Goal: Check status: Check status

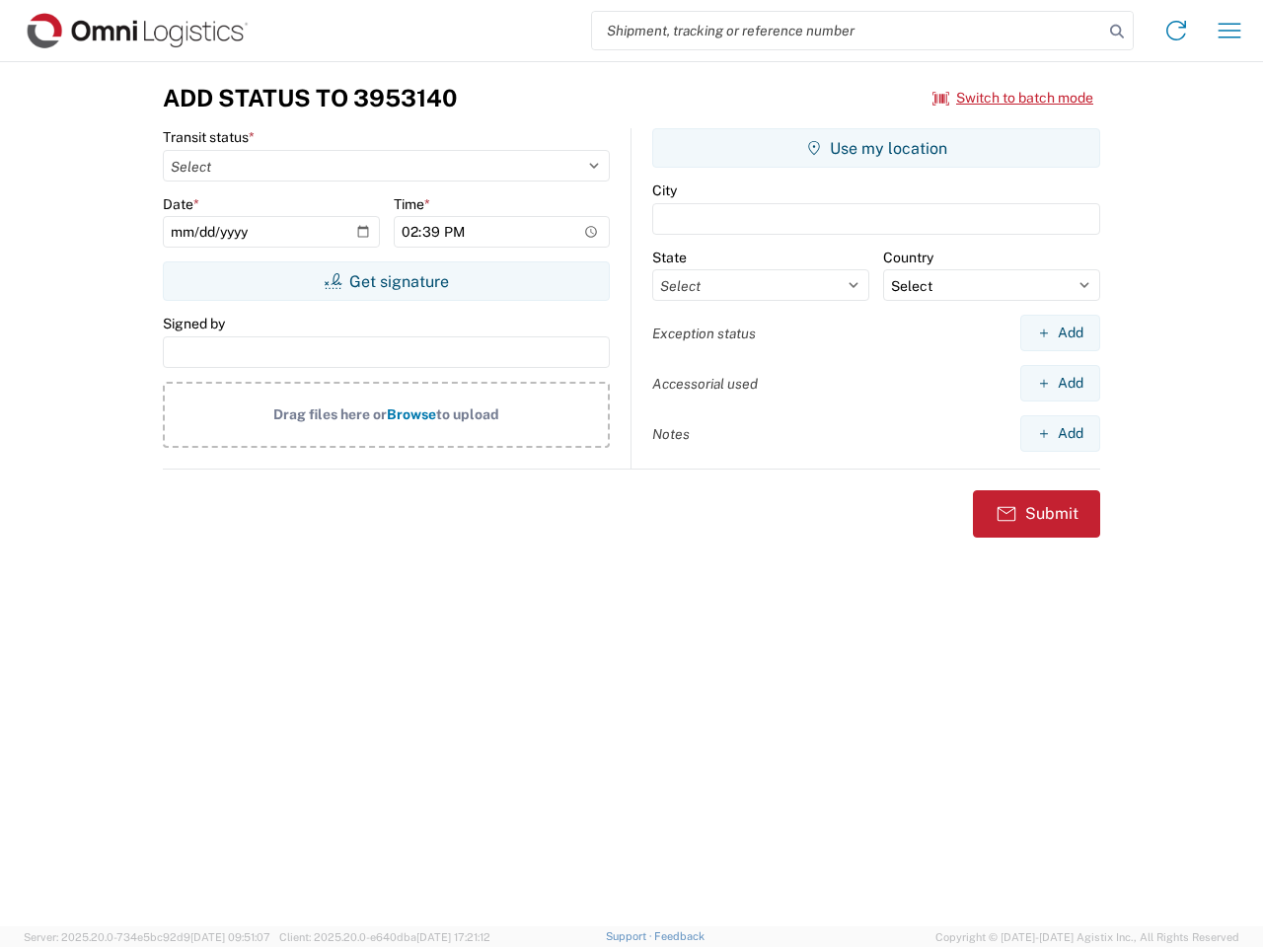
click at [847, 31] on input "search" at bounding box center [847, 30] width 511 height 37
click at [1117, 32] on icon at bounding box center [1117, 32] width 28 height 28
click at [1176, 31] on icon at bounding box center [1176, 31] width 32 height 32
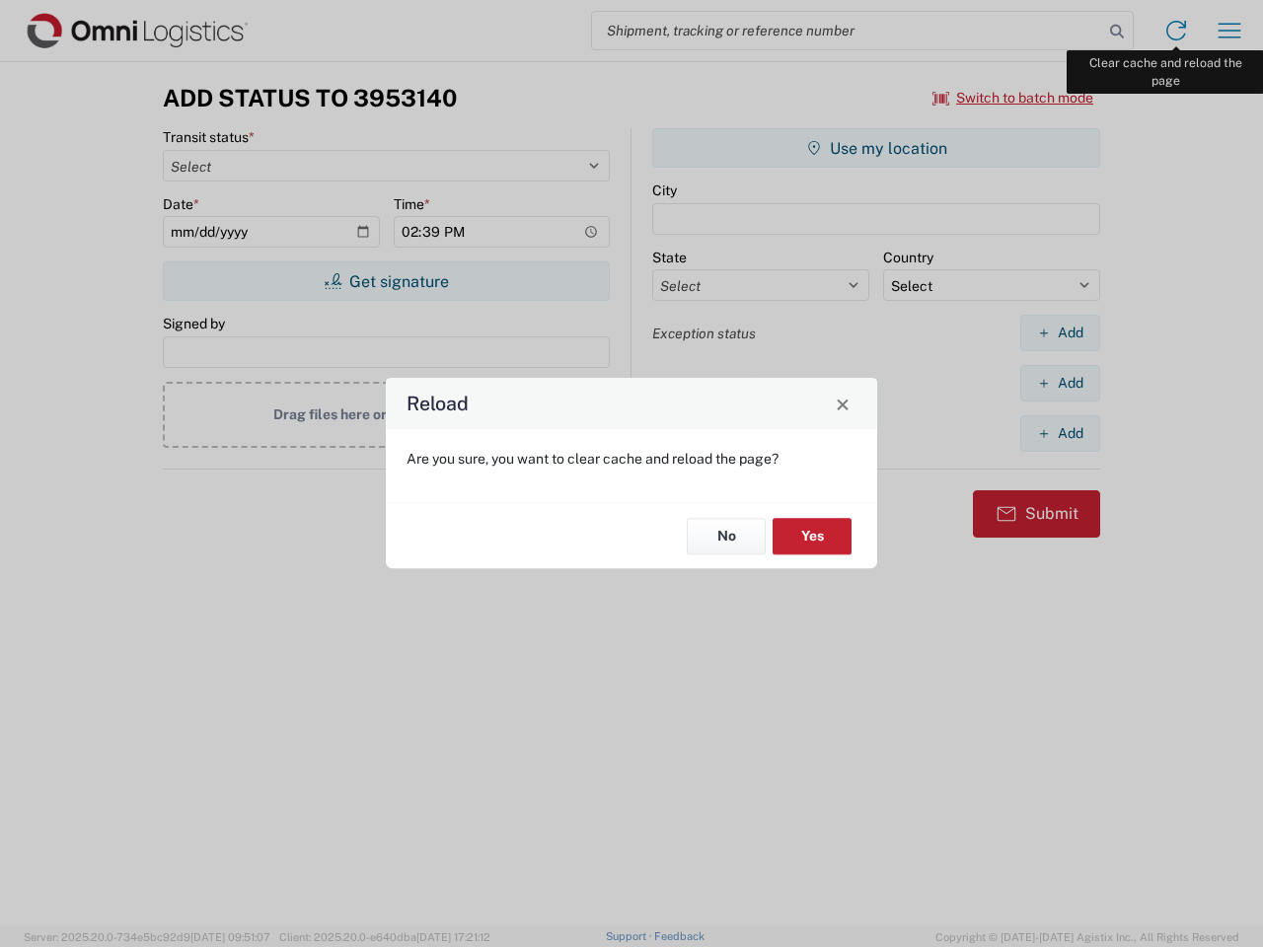
click at [1229, 31] on div "Reload Are you sure, you want to clear cache and reload the page? No Yes" at bounding box center [631, 473] width 1263 height 947
click at [1013, 98] on div "Reload Are you sure, you want to clear cache and reload the page? No Yes" at bounding box center [631, 473] width 1263 height 947
click at [386, 281] on div "Reload Are you sure, you want to clear cache and reload the page? No Yes" at bounding box center [631, 473] width 1263 height 947
click at [876, 148] on div "Reload Are you sure, you want to clear cache and reload the page? No Yes" at bounding box center [631, 473] width 1263 height 947
click at [1060, 332] on div "Reload Are you sure, you want to clear cache and reload the page? No Yes" at bounding box center [631, 473] width 1263 height 947
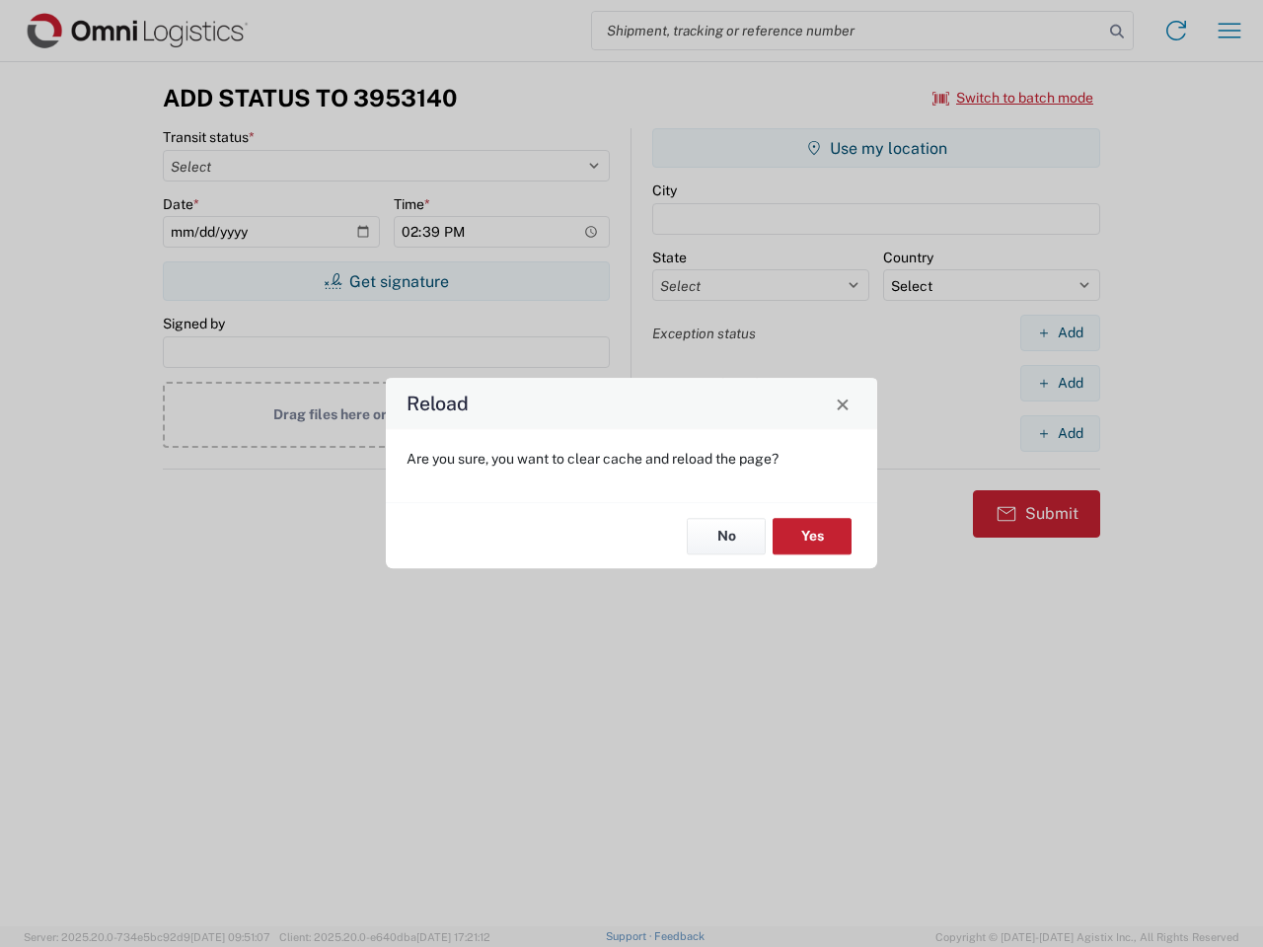
click at [1060, 383] on div "Reload Are you sure, you want to clear cache and reload the page? No Yes" at bounding box center [631, 473] width 1263 height 947
click at [1060, 433] on div "Reload Are you sure, you want to clear cache and reload the page? No Yes" at bounding box center [631, 473] width 1263 height 947
